Goal: Task Accomplishment & Management: Manage account settings

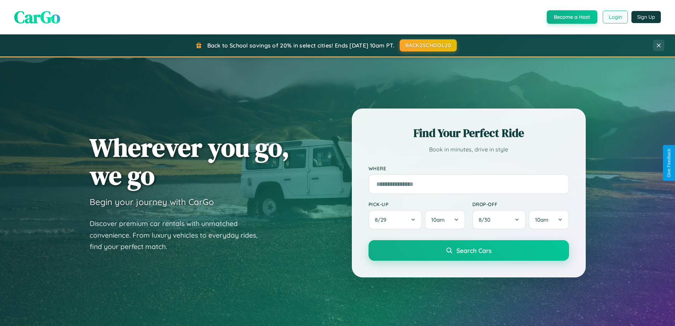
click at [615, 17] on button "Login" at bounding box center [615, 17] width 25 height 13
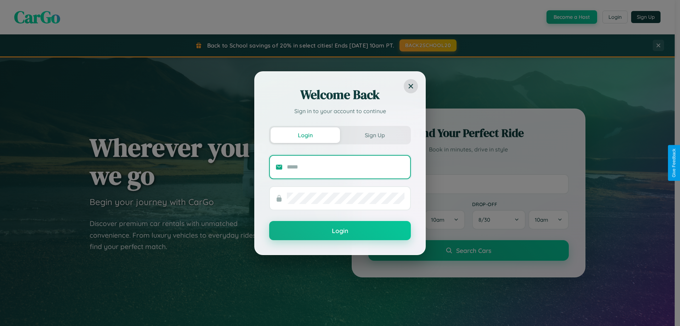
click at [346, 166] on input "text" at bounding box center [346, 166] width 118 height 11
type input "**********"
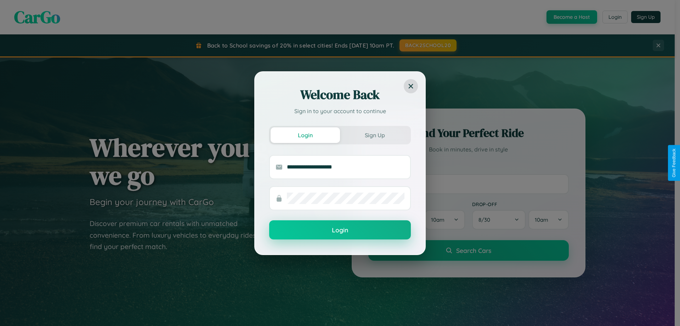
click at [340, 230] on button "Login" at bounding box center [340, 229] width 142 height 19
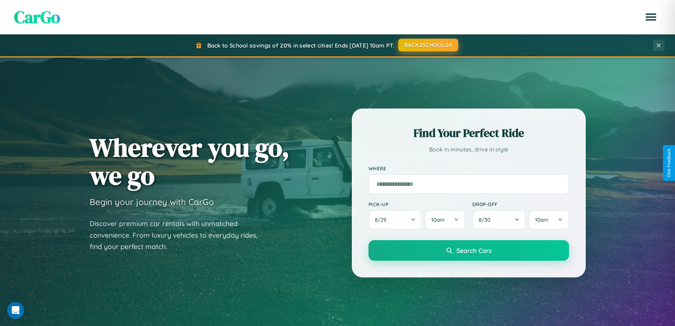
click at [428, 45] on button "BACK2SCHOOL20" at bounding box center [428, 45] width 60 height 13
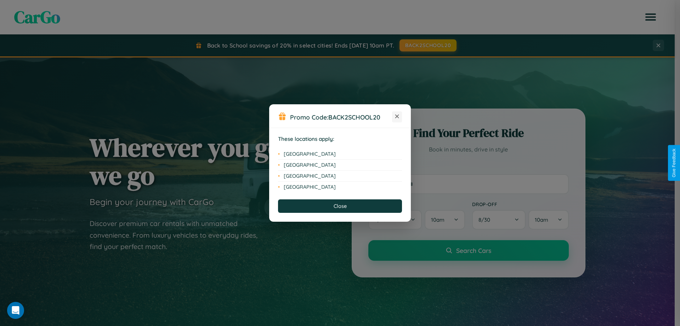
click at [397, 117] on icon at bounding box center [397, 116] width 4 height 4
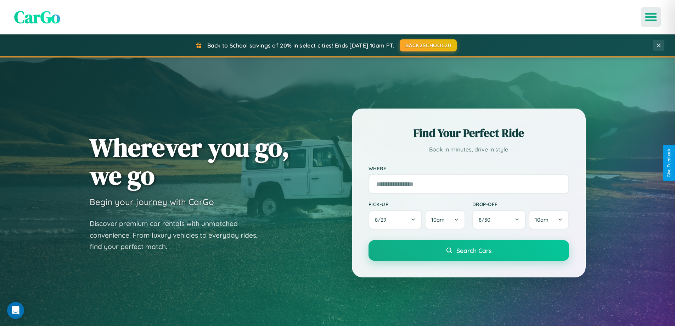
click at [651, 17] on icon "Open menu" at bounding box center [651, 17] width 10 height 6
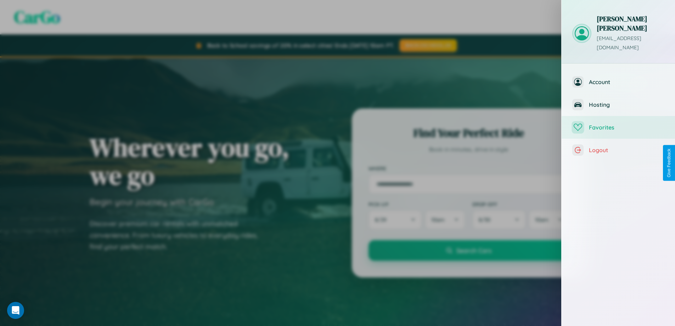
click at [618, 124] on span "Favorites" at bounding box center [626, 127] width 75 height 7
